Goal: Book appointment/travel/reservation

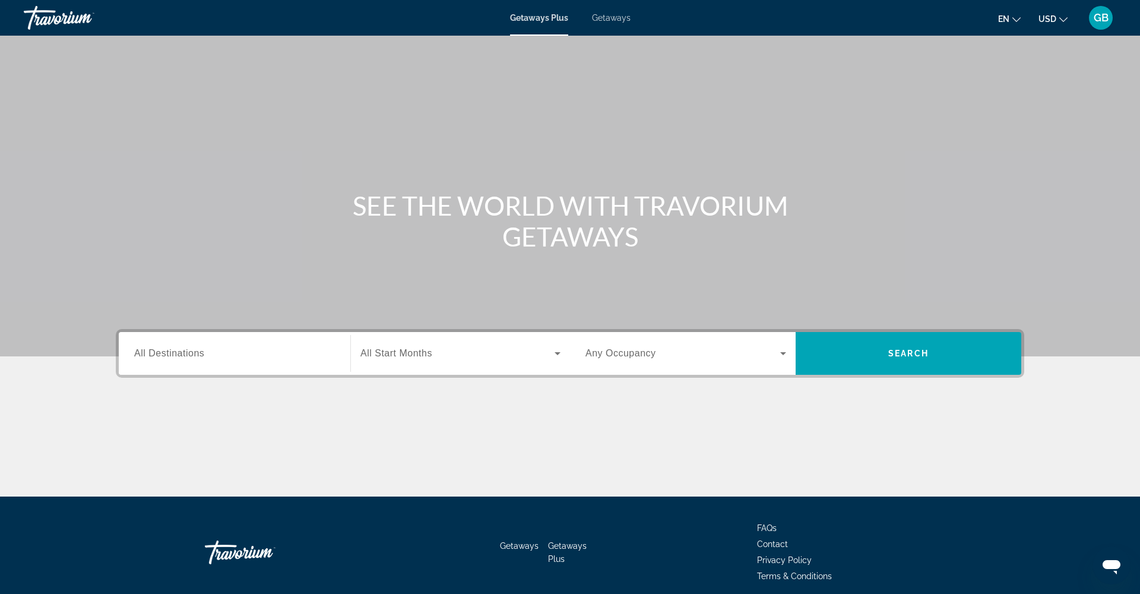
click at [612, 17] on span "Getaways" at bounding box center [611, 17] width 39 height 9
click at [160, 356] on span "All Destinations" at bounding box center [169, 353] width 70 height 10
click at [160, 356] on input "Destination All Destinations" at bounding box center [234, 354] width 201 height 14
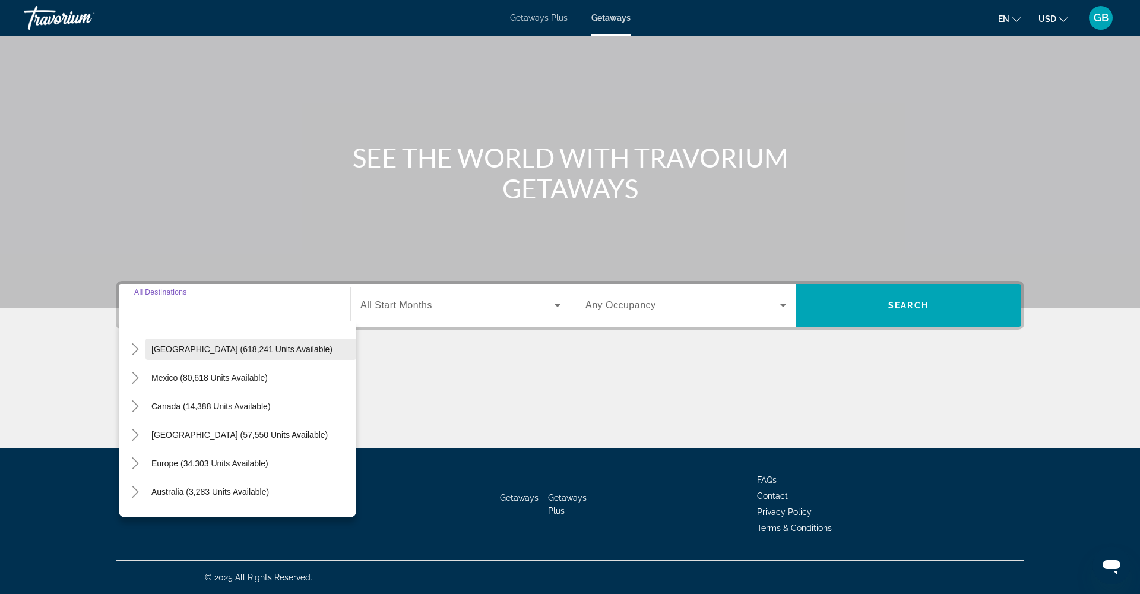
scroll to position [26, 0]
click at [138, 350] on icon "Toggle United States (618,241 units available)" at bounding box center [135, 350] width 7 height 12
click at [147, 376] on icon "Toggle Arizona (20,449 units available)" at bounding box center [147, 378] width 7 height 12
click at [147, 376] on icon "Toggle California (67,584 units available)" at bounding box center [147, 378] width 7 height 12
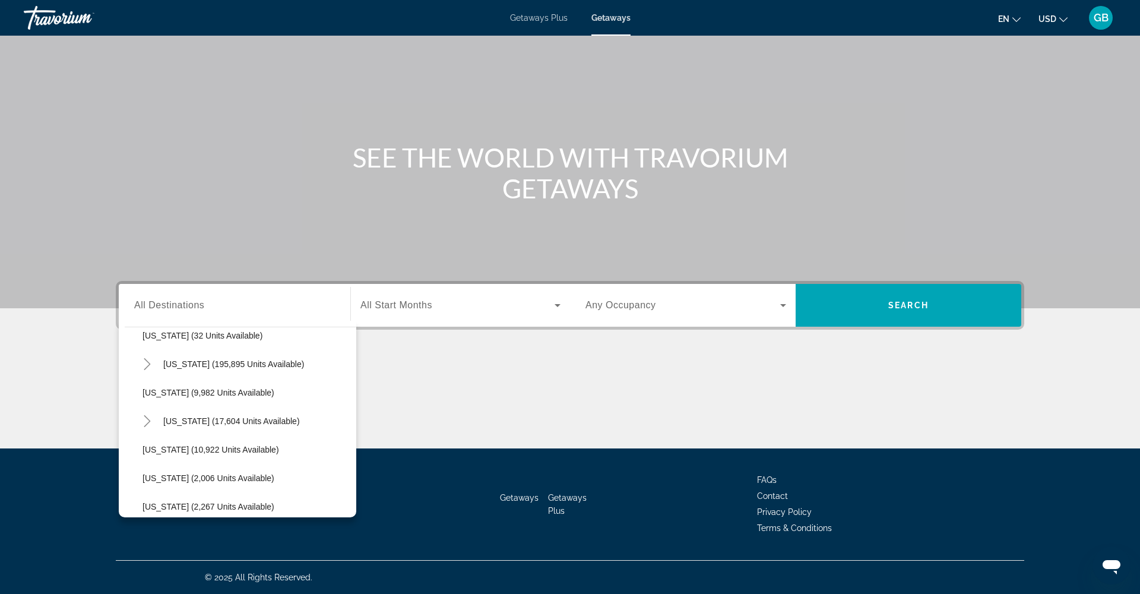
scroll to position [493, 0]
click at [147, 365] on icon "Toggle Florida (195,895 units available)" at bounding box center [147, 368] width 7 height 12
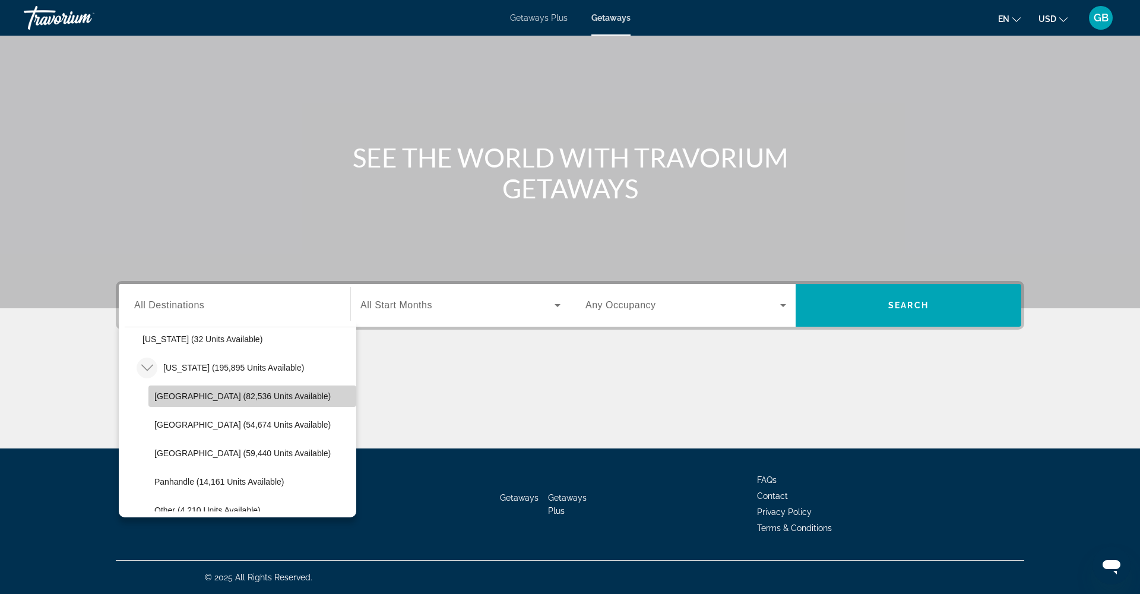
click at [184, 398] on span "[GEOGRAPHIC_DATA] (82,536 units available)" at bounding box center [242, 395] width 176 height 9
type input "**********"
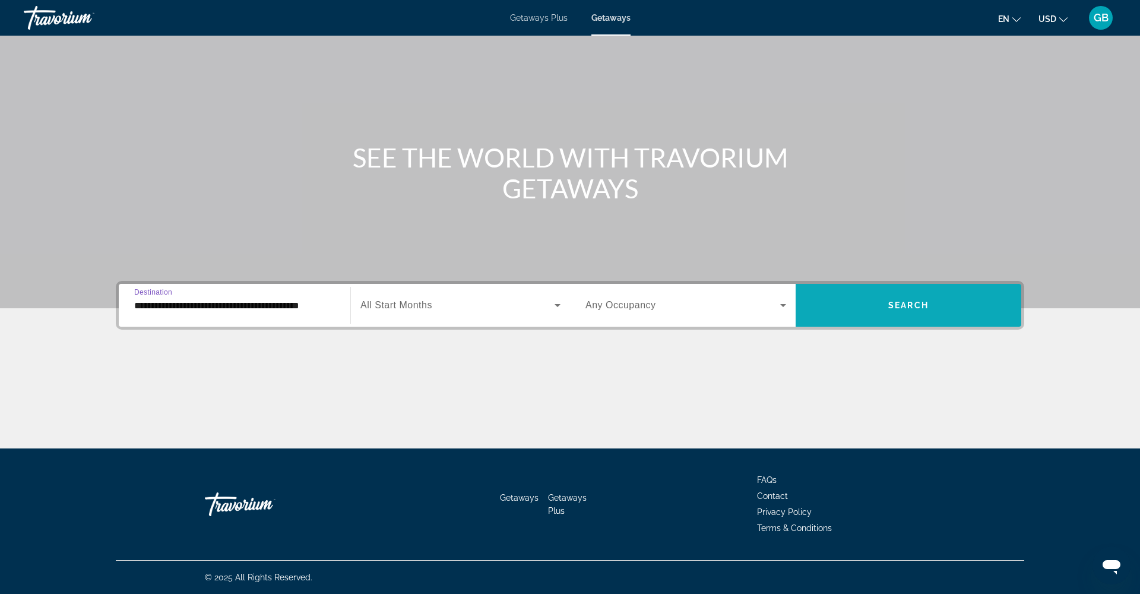
click at [930, 302] on span "Search widget" at bounding box center [909, 305] width 226 height 28
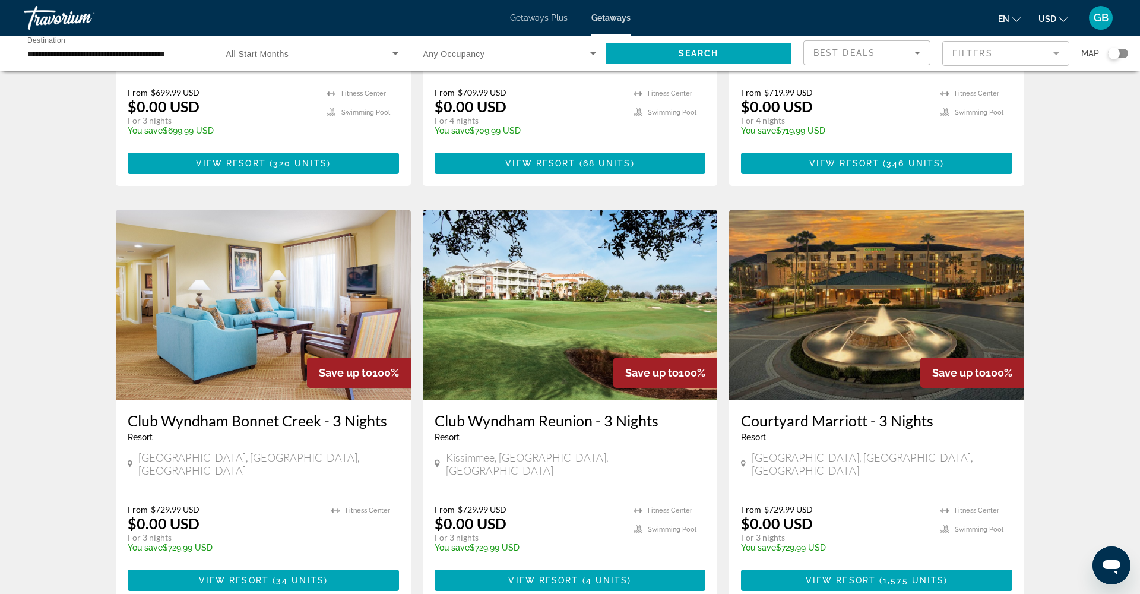
scroll to position [1230, 0]
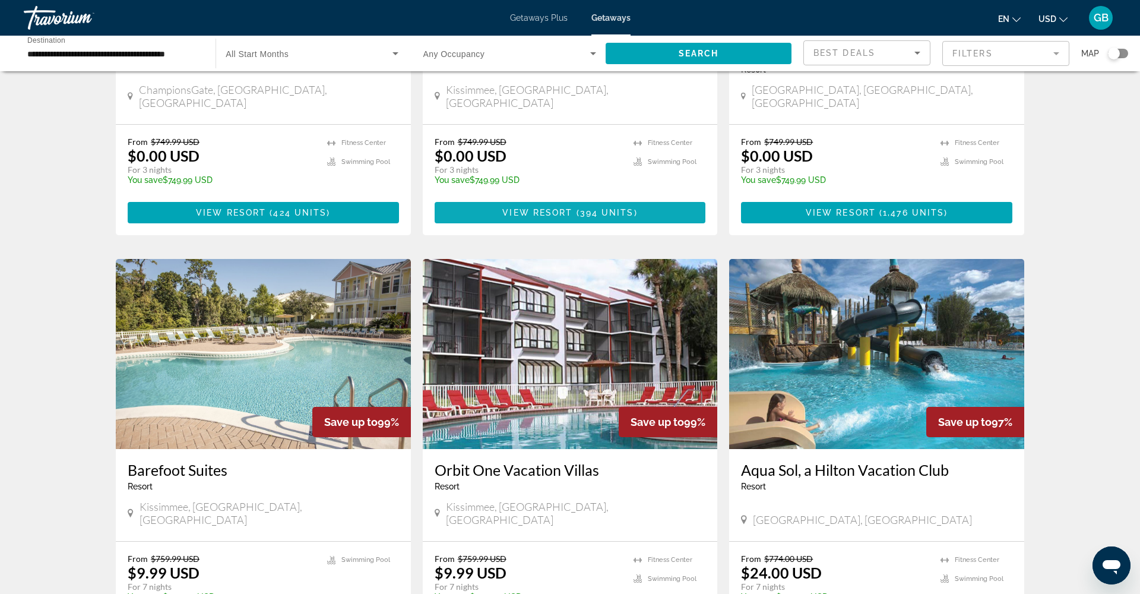
scroll to position [760, 0]
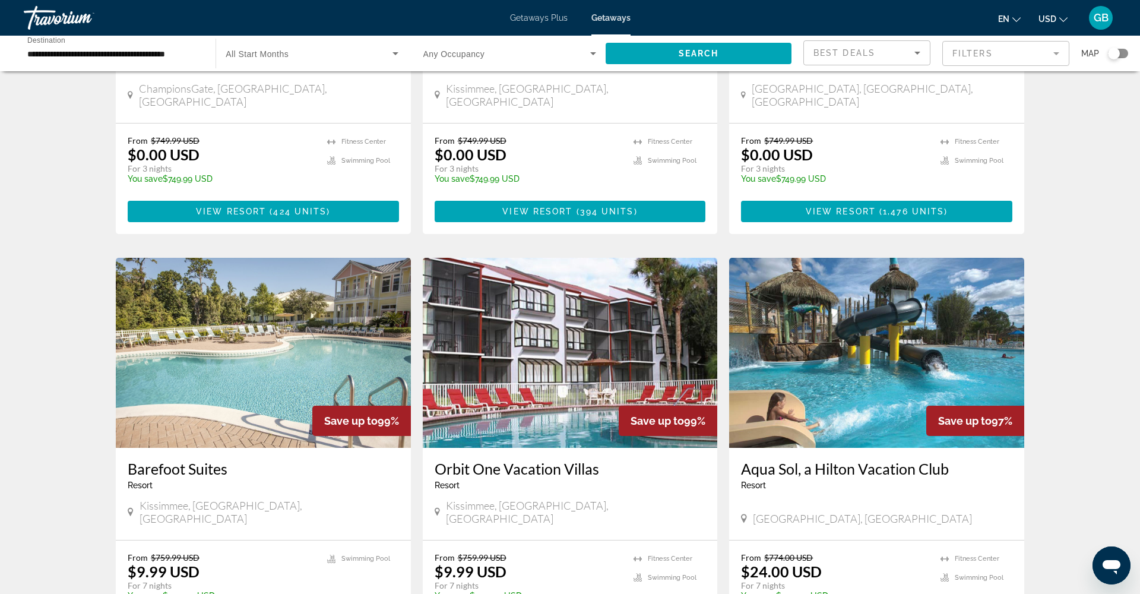
click at [859, 268] on img "Main content" at bounding box center [876, 353] width 295 height 190
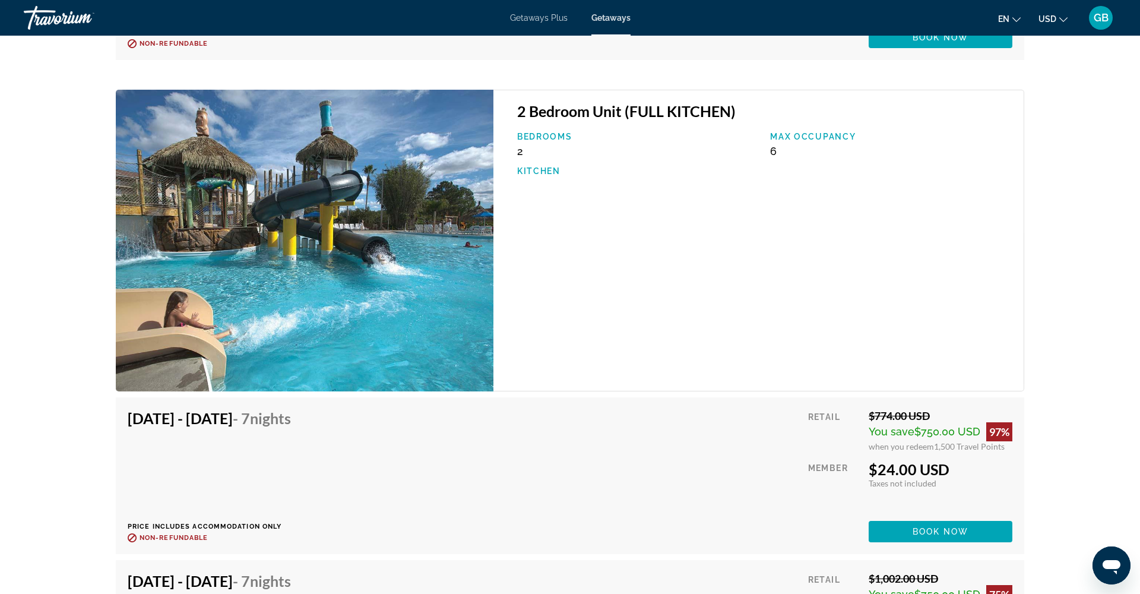
scroll to position [4597, 0]
